Goal: Information Seeking & Learning: Learn about a topic

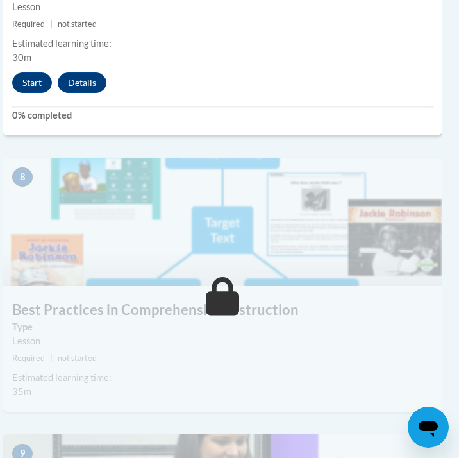
scroll to position [2635, 7]
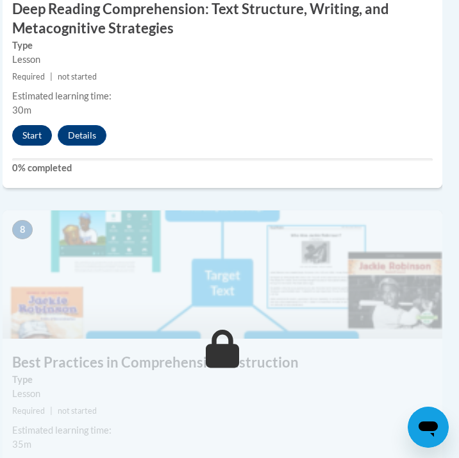
click at [24, 128] on button "Start" at bounding box center [32, 135] width 40 height 21
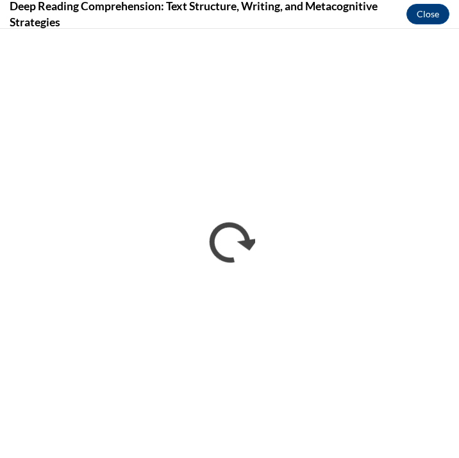
scroll to position [0, 0]
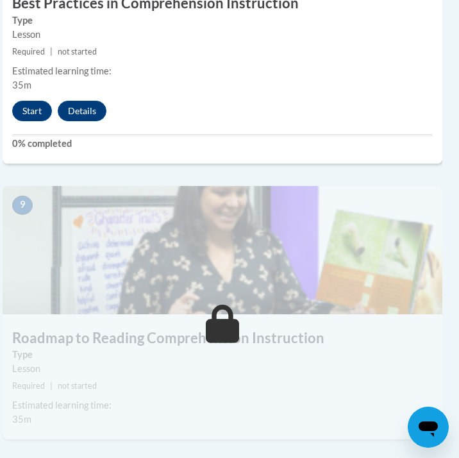
scroll to position [2999, 7]
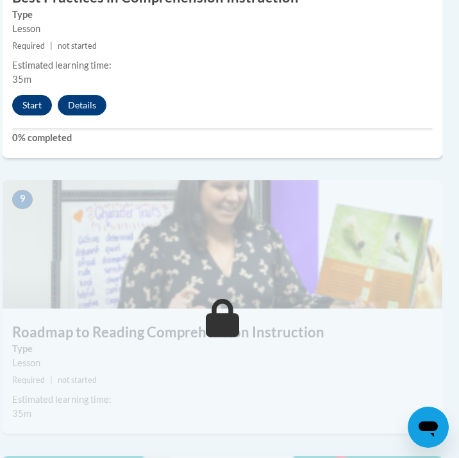
click at [22, 96] on button "Start" at bounding box center [32, 105] width 40 height 21
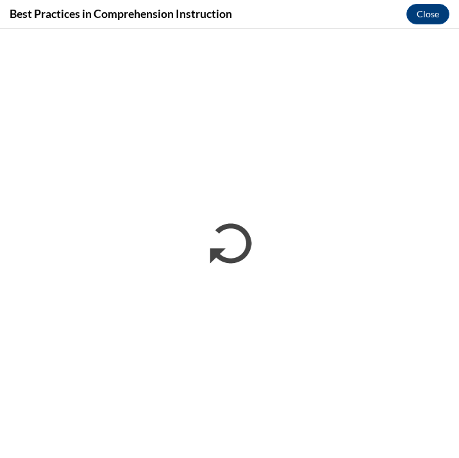
scroll to position [0, 0]
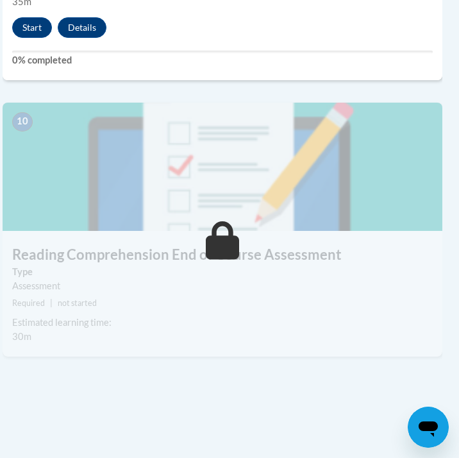
scroll to position [3410, 7]
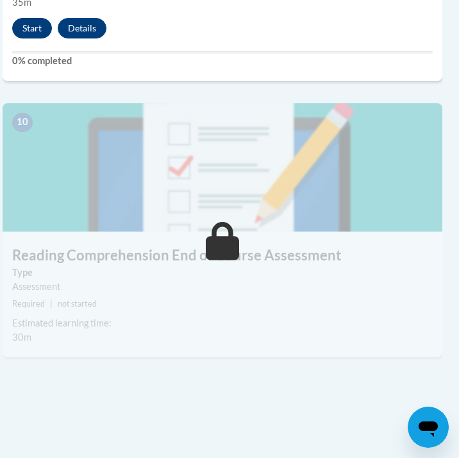
click at [40, 18] on button "Start" at bounding box center [32, 28] width 40 height 21
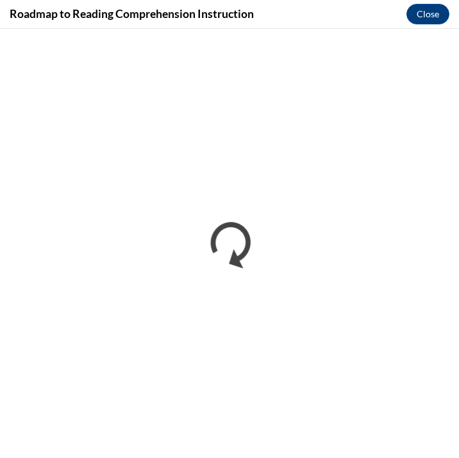
scroll to position [0, 0]
